Goal: Navigation & Orientation: Find specific page/section

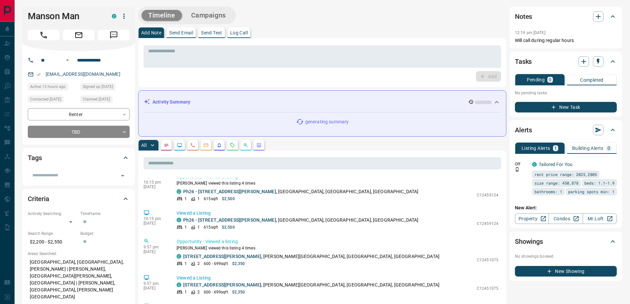
scroll to position [261, 0]
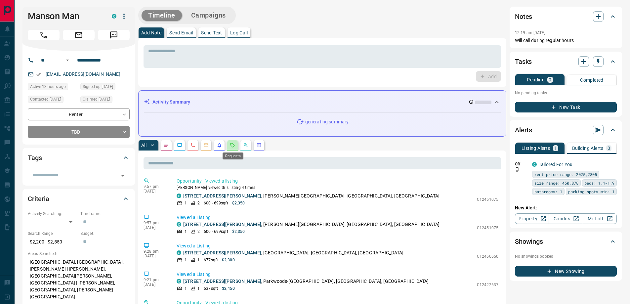
click at [235, 144] on icon "Requests" at bounding box center [232, 144] width 5 height 5
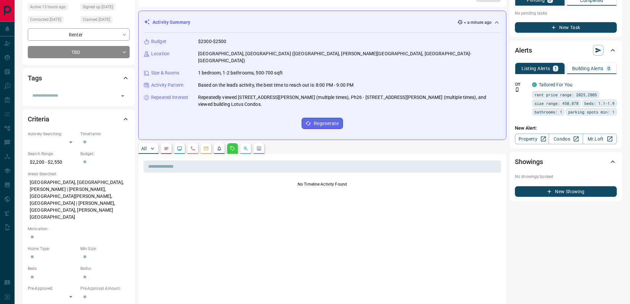
scroll to position [0, 0]
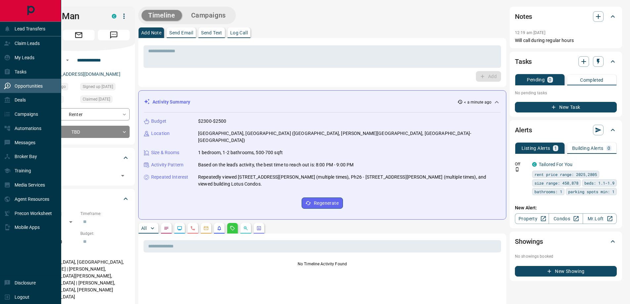
click at [20, 85] on p "Opportunities" at bounding box center [29, 85] width 28 height 5
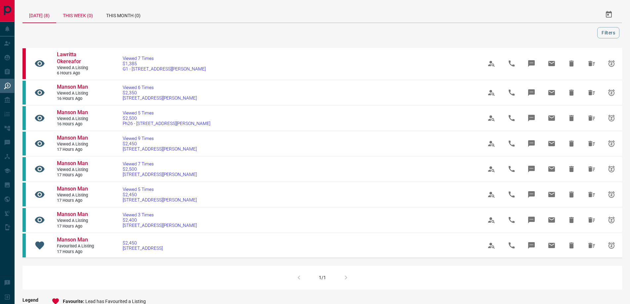
click at [86, 17] on div "This Week (0)" at bounding box center [77, 15] width 43 height 16
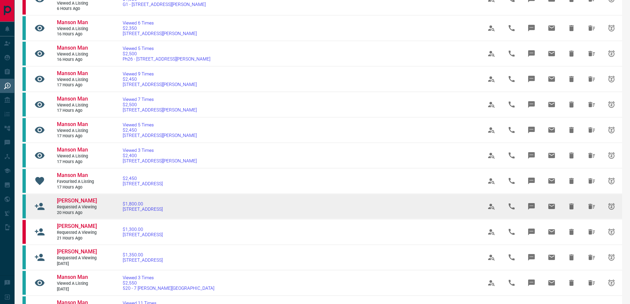
scroll to position [198, 0]
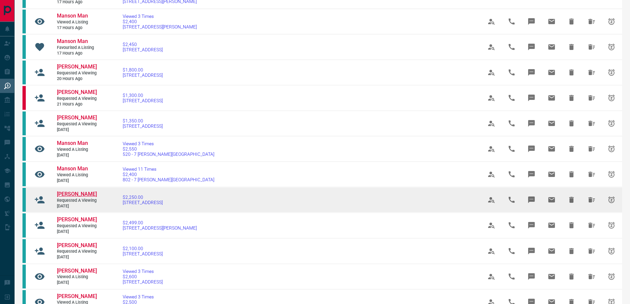
click at [73, 197] on span "[PERSON_NAME]" at bounding box center [77, 194] width 40 height 6
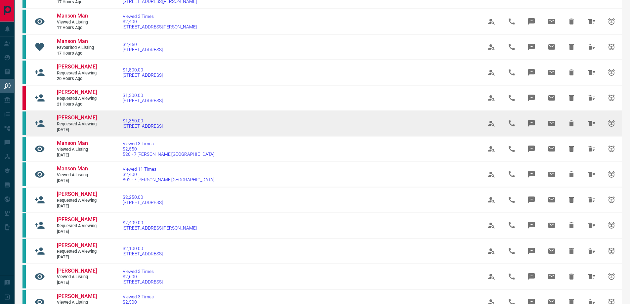
click at [68, 121] on span "[PERSON_NAME]" at bounding box center [77, 117] width 40 height 6
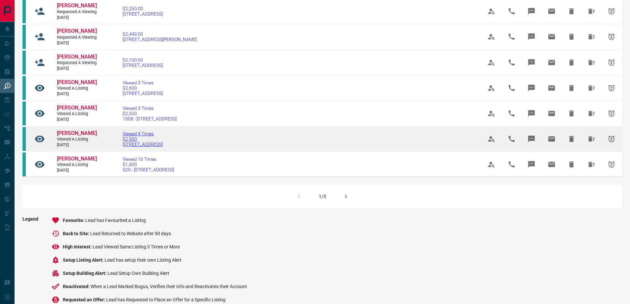
scroll to position [397, 0]
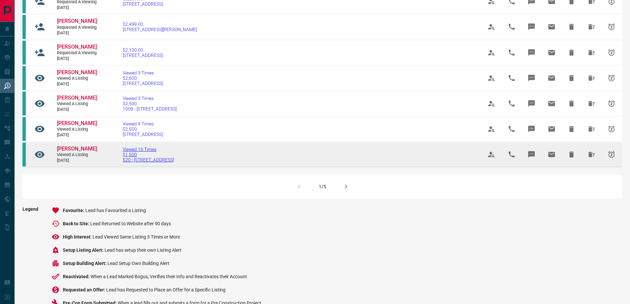
click at [134, 152] on span "Viewed 16 Times" at bounding box center [148, 148] width 51 height 5
click at [83, 152] on span "[PERSON_NAME]" at bounding box center [77, 148] width 40 height 6
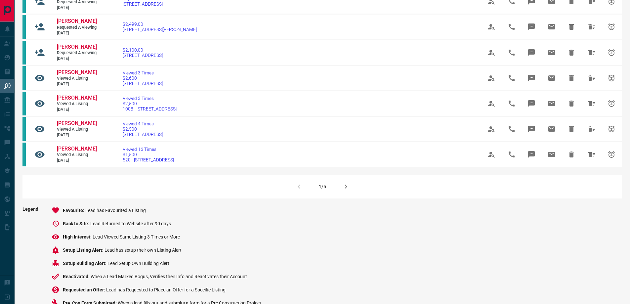
click at [346, 190] on icon "button" at bounding box center [346, 186] width 8 height 8
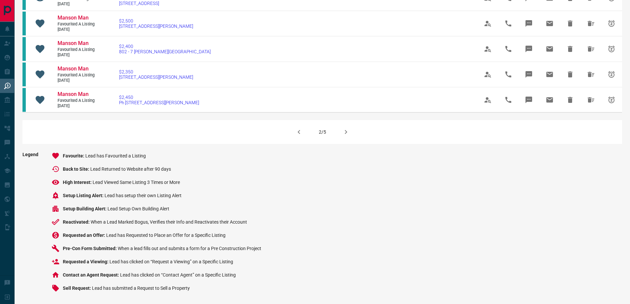
scroll to position [463, 0]
click at [349, 136] on icon "button" at bounding box center [346, 132] width 8 height 8
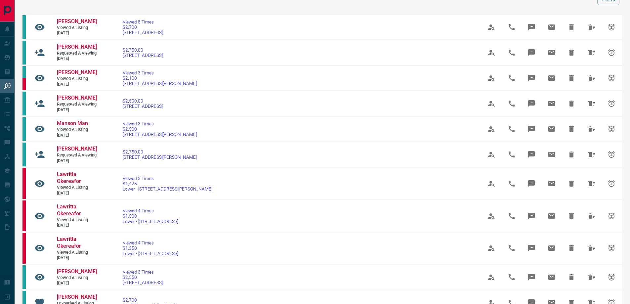
scroll to position [0, 0]
